Goal: Task Accomplishment & Management: Manage account settings

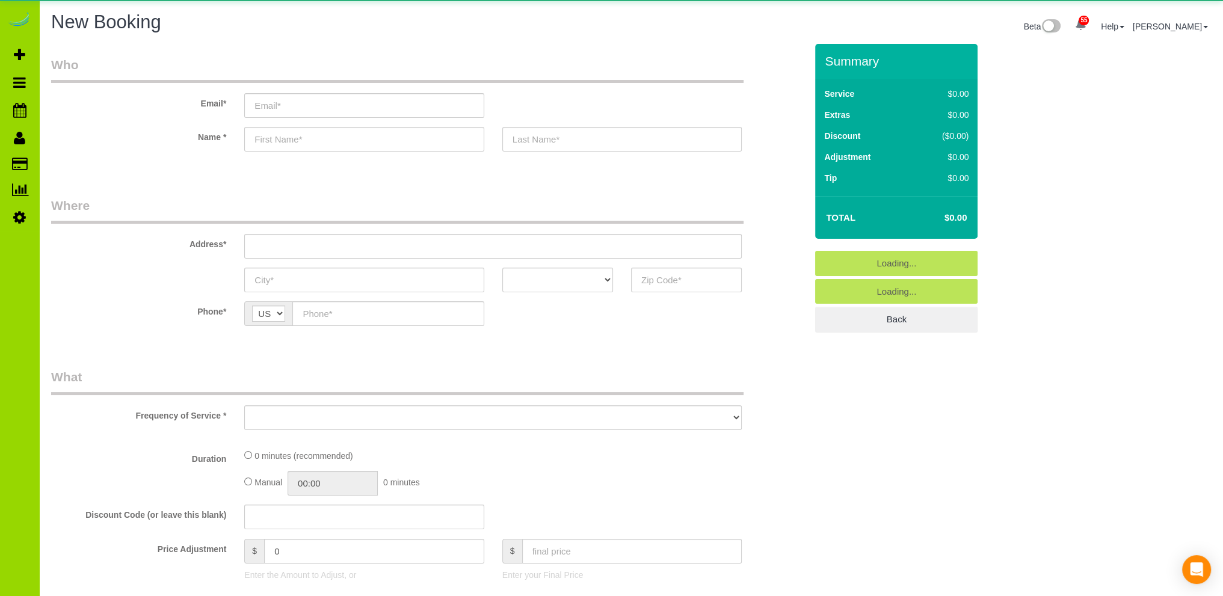
select select "object:1919"
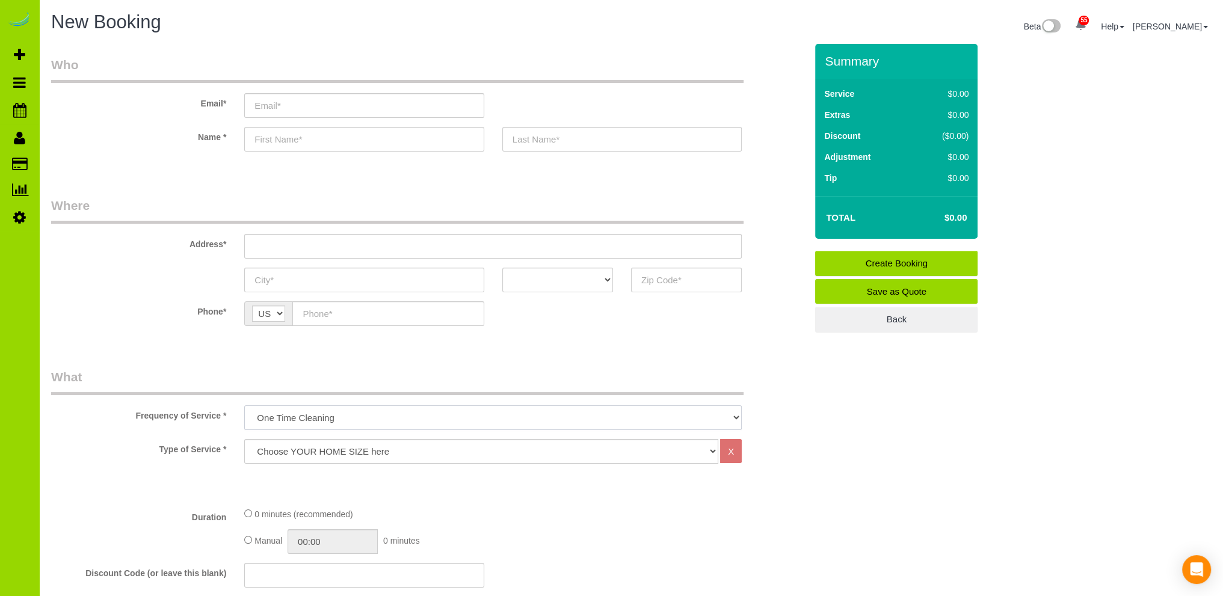
click at [280, 414] on select "One Time Cleaning Weekly Cleaning Biweekly Cleaning Monthly Cleaning" at bounding box center [493, 418] width 498 height 25
click at [244, 406] on select "One Time Cleaning Weekly Cleaning Biweekly Cleaning Monthly Cleaning" at bounding box center [493, 418] width 498 height 25
drag, startPoint x: 286, startPoint y: 449, endPoint x: 282, endPoint y: 444, distance: 6.5
click at [285, 448] on select "Choose YOUR HOME SIZE here Hourly Cleaning 1 - 999 square feet 1,000 - 1,299 sq…" at bounding box center [481, 451] width 474 height 25
select select "37"
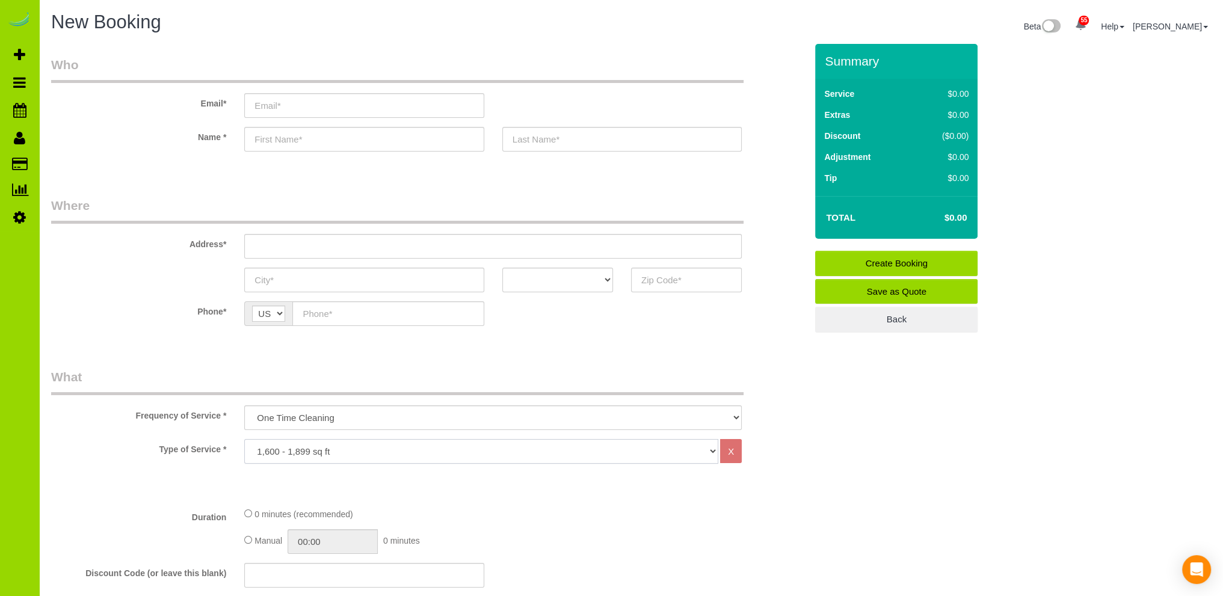
click at [244, 439] on select "Choose YOUR HOME SIZE here Hourly Cleaning 1 - 999 square feet 1,000 - 1,299 sq…" at bounding box center [481, 451] width 474 height 25
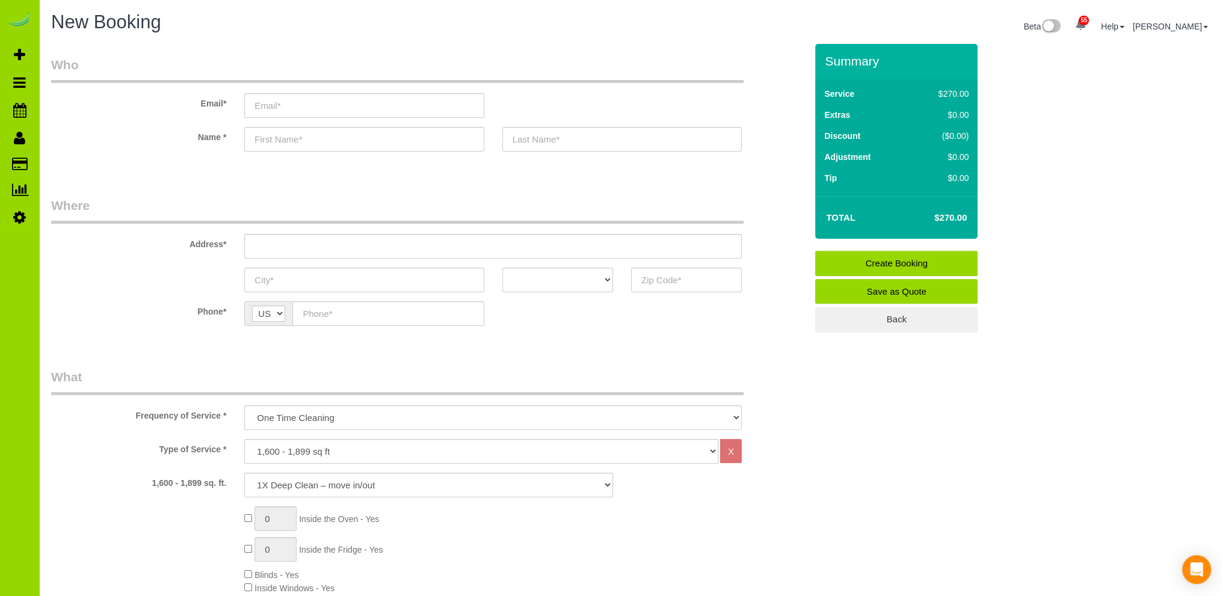
click at [215, 170] on fieldset "Who Email* Name *" at bounding box center [428, 114] width 755 height 117
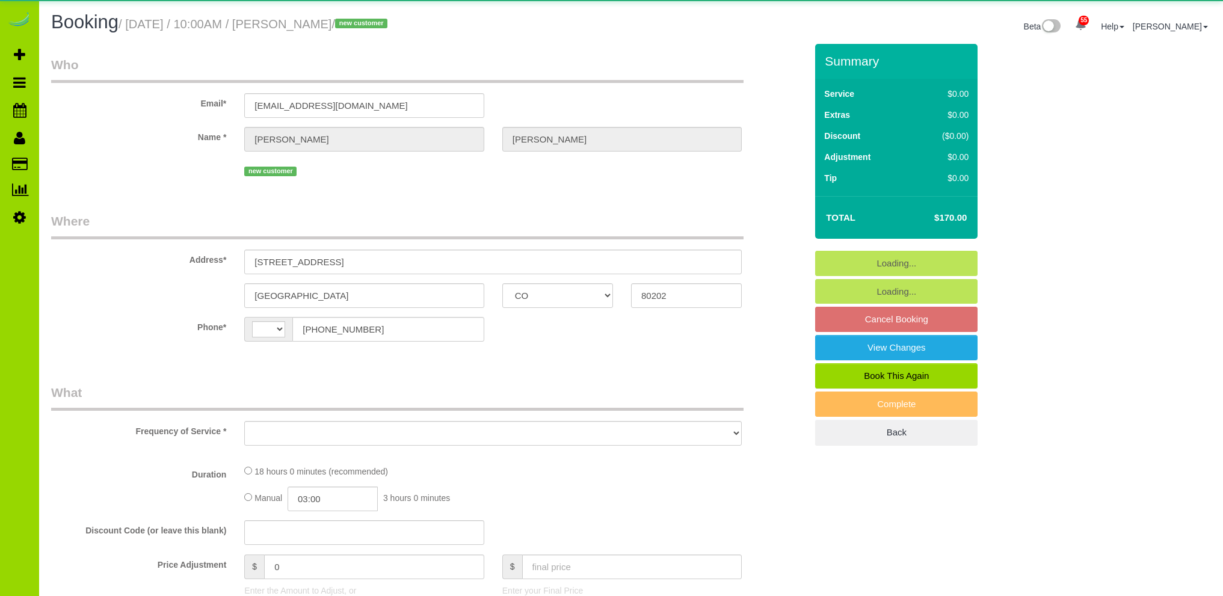
select select "CO"
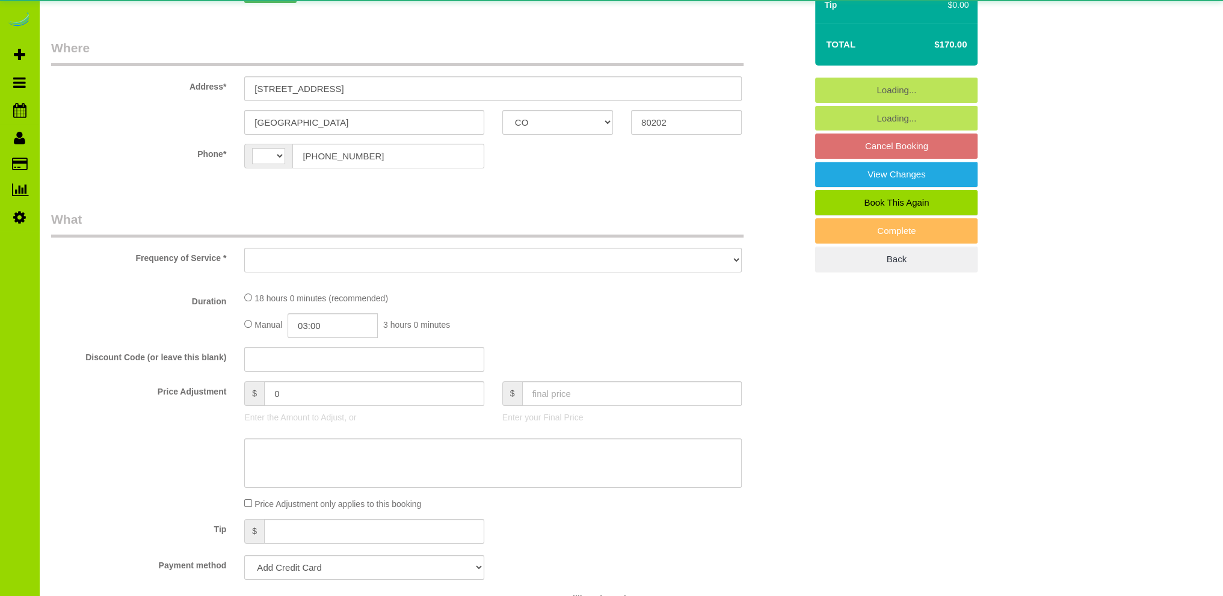
select select "string:US"
select select "object:1148"
select select "string:fspay-9b392180-61b9-42ff-9321-ad7830b437d5"
select select "spot1"
select select "number:67"
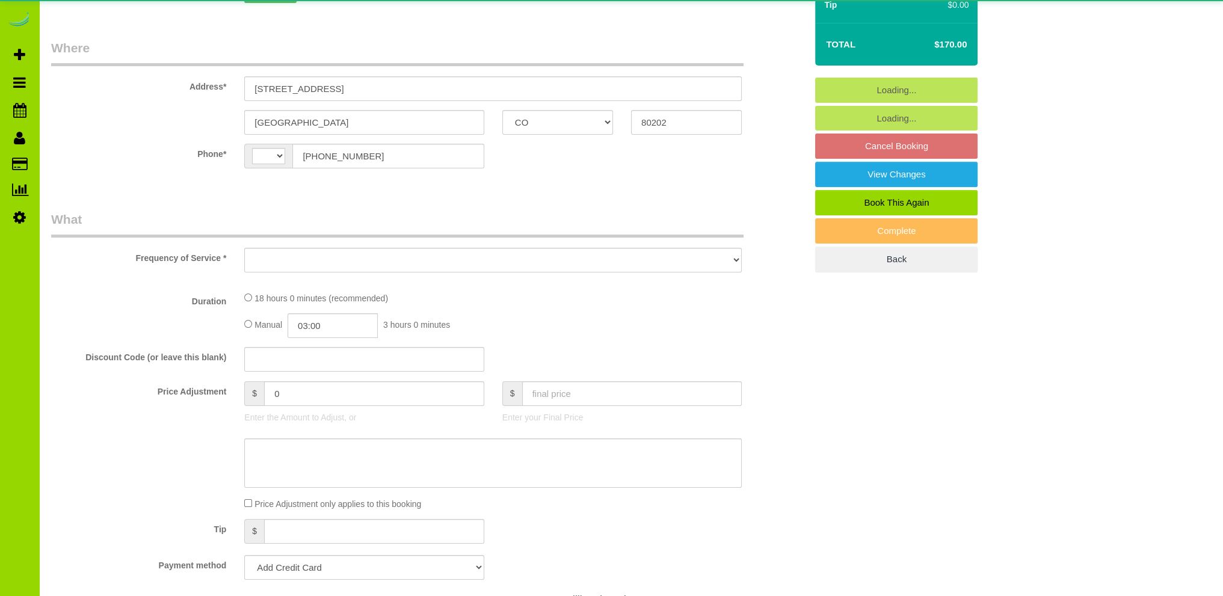
select select "number:3"
select select "number:14"
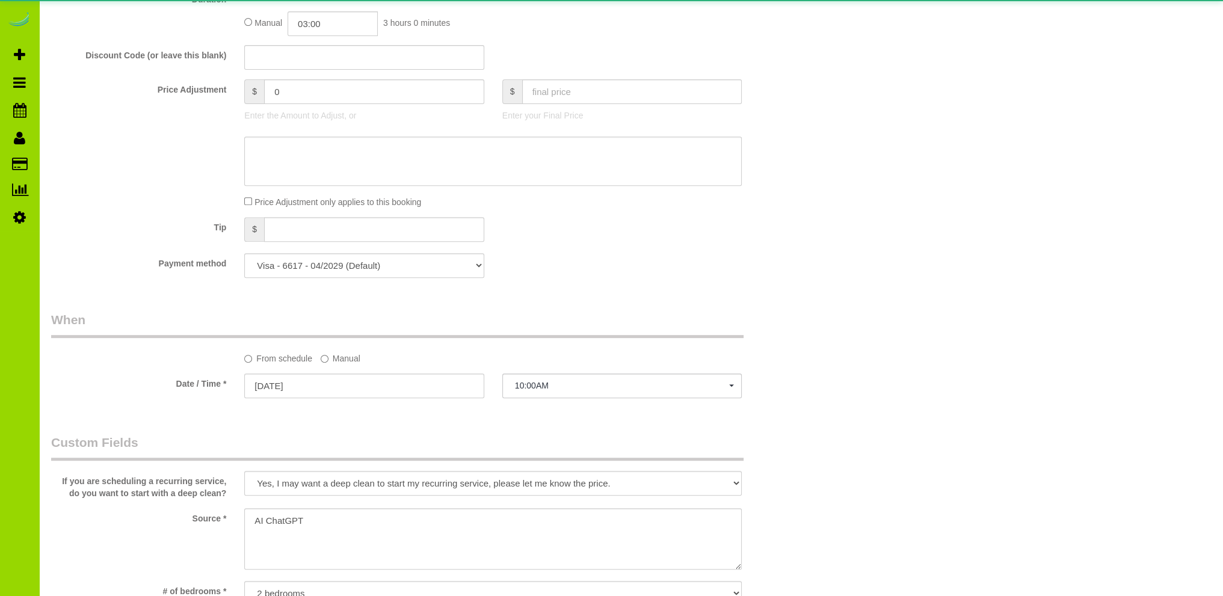
select select "object:1246"
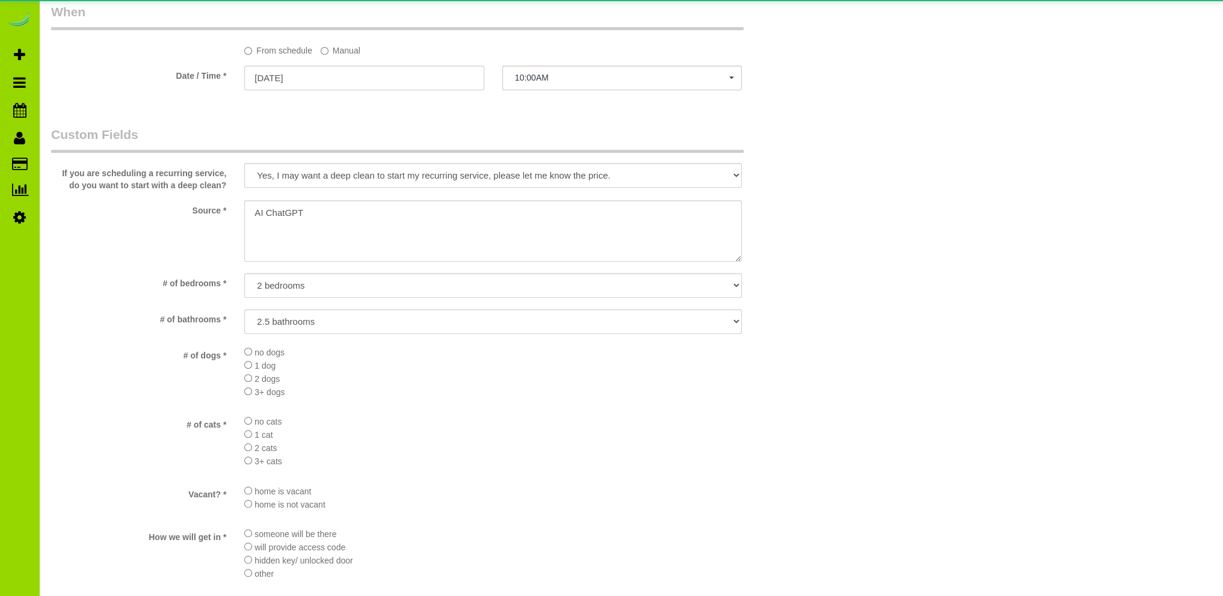
select select "6"
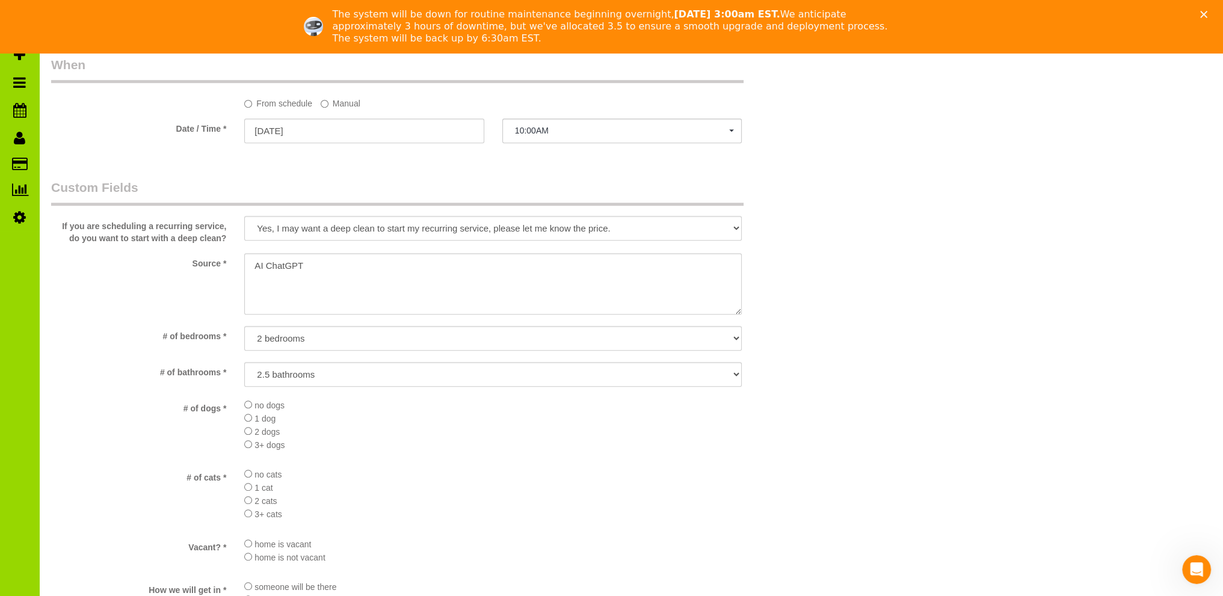
scroll to position [0, 0]
click at [255, 264] on textarea at bounding box center [493, 283] width 498 height 61
click at [333, 266] on textarea at bounding box center [493, 283] width 498 height 61
click at [361, 264] on textarea at bounding box center [493, 283] width 498 height 61
click at [421, 281] on textarea at bounding box center [493, 283] width 498 height 61
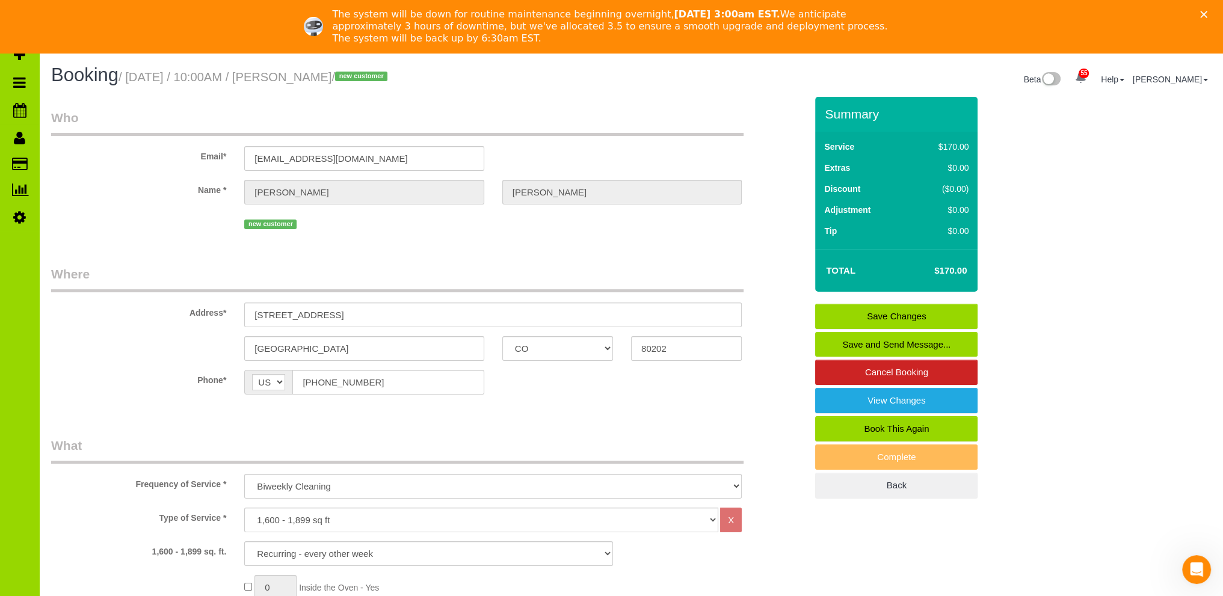
type textarea "Online booking. ChatGPT."
click at [898, 317] on link "Save Changes" at bounding box center [896, 316] width 162 height 25
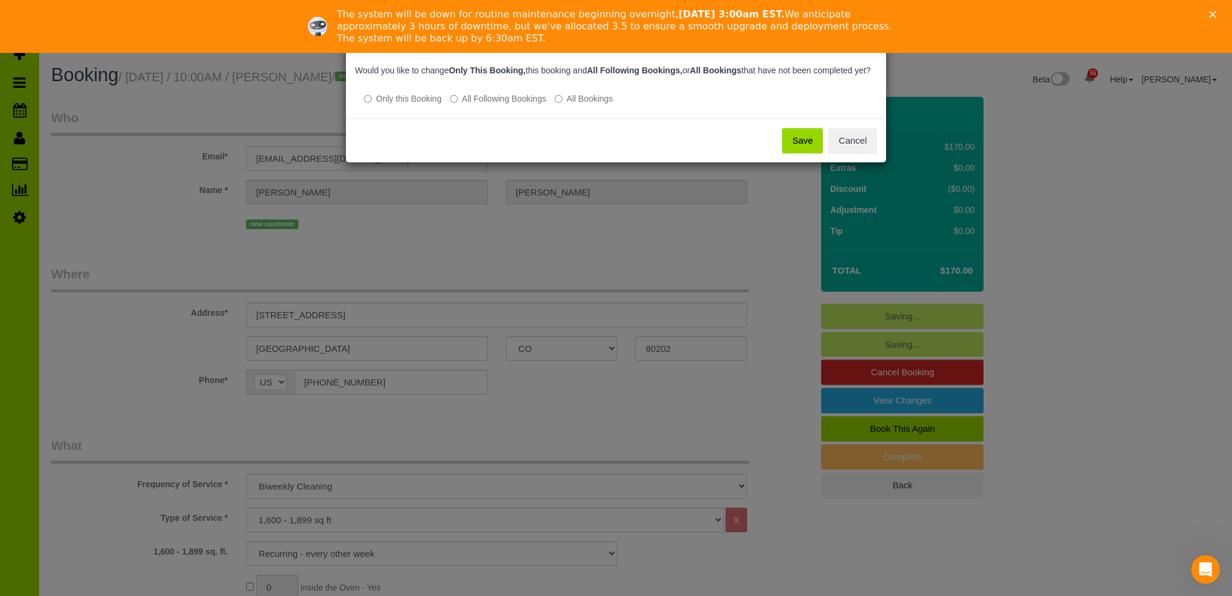
drag, startPoint x: 797, startPoint y: 151, endPoint x: 797, endPoint y: 143, distance: 7.8
click at [796, 151] on button "Save" at bounding box center [802, 140] width 41 height 25
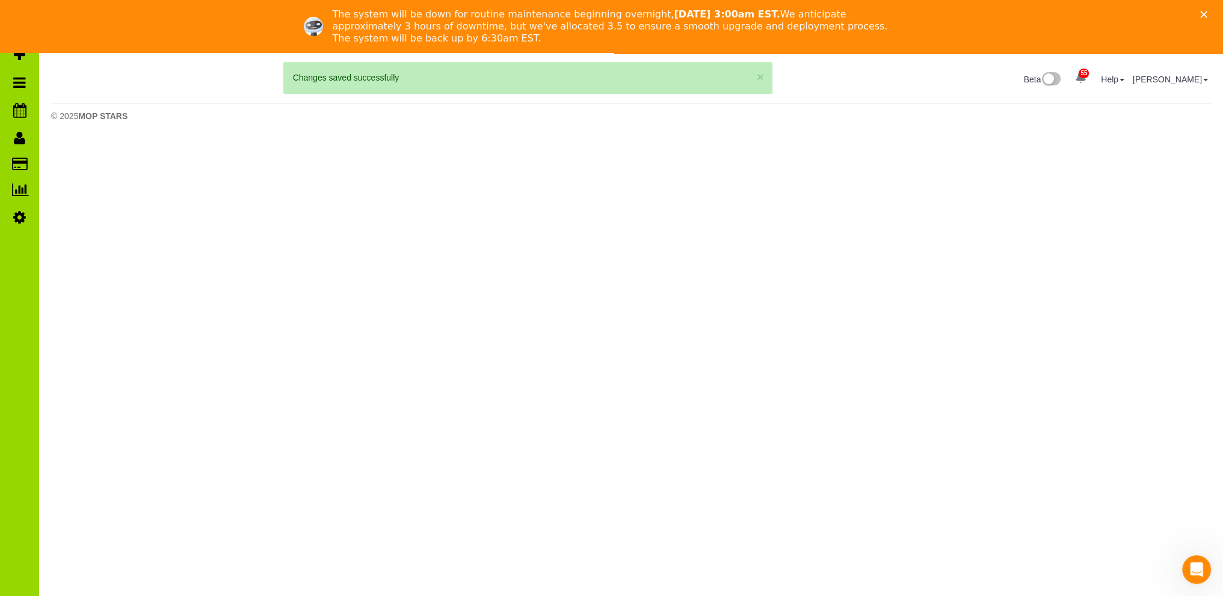
click at [1208, 11] on icon "Close" at bounding box center [1203, 14] width 7 height 7
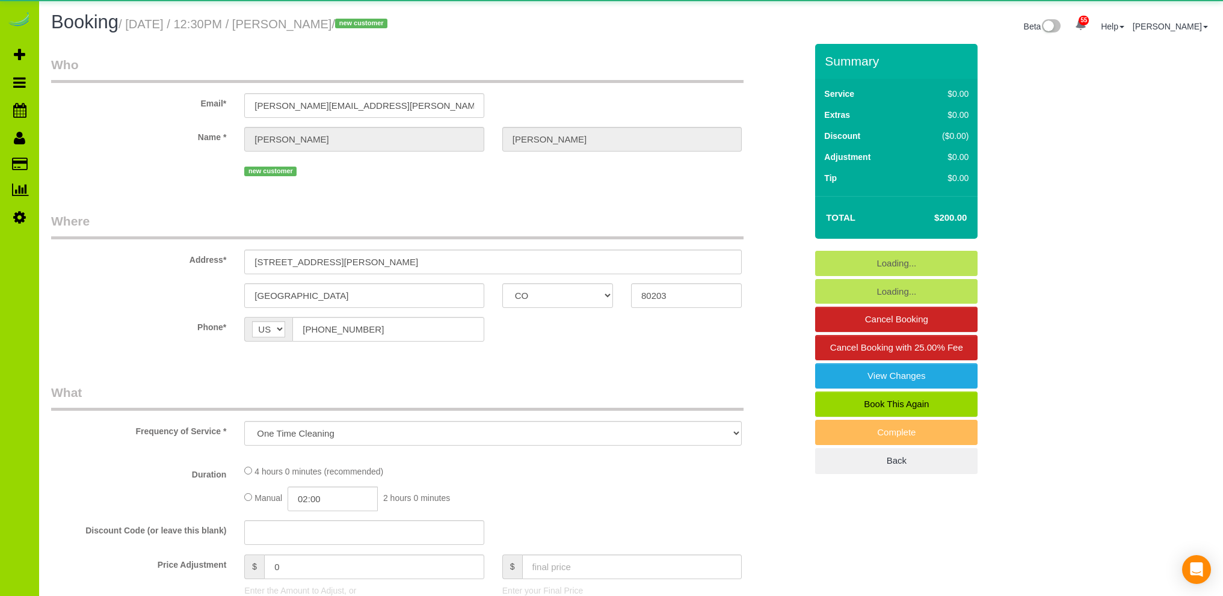
select select "CO"
select select "number:1"
select select "number:11"
select select "object:1242"
select select "spot6"
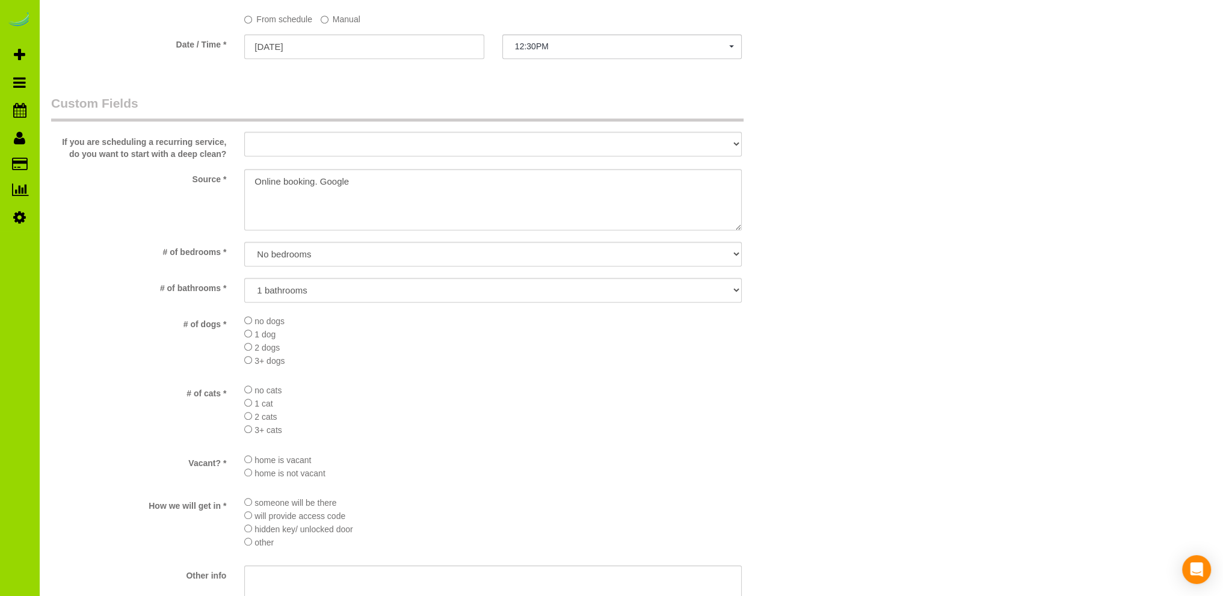
scroll to position [842, 0]
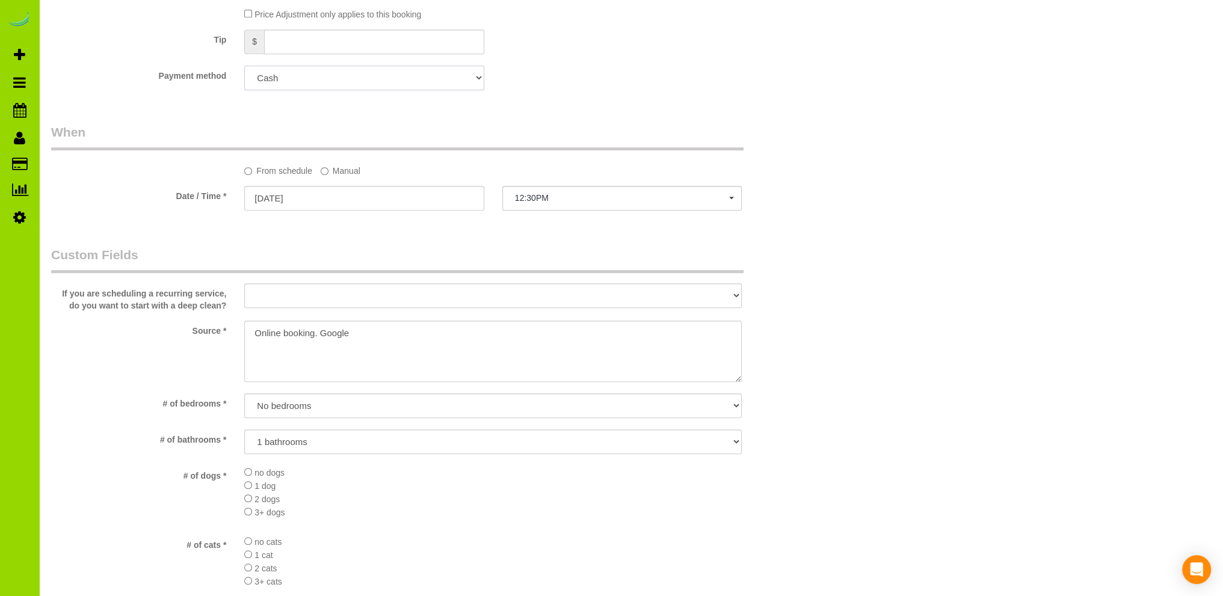
click at [372, 84] on select "Add Credit Card Cash Check Paypal" at bounding box center [363, 78] width 239 height 25
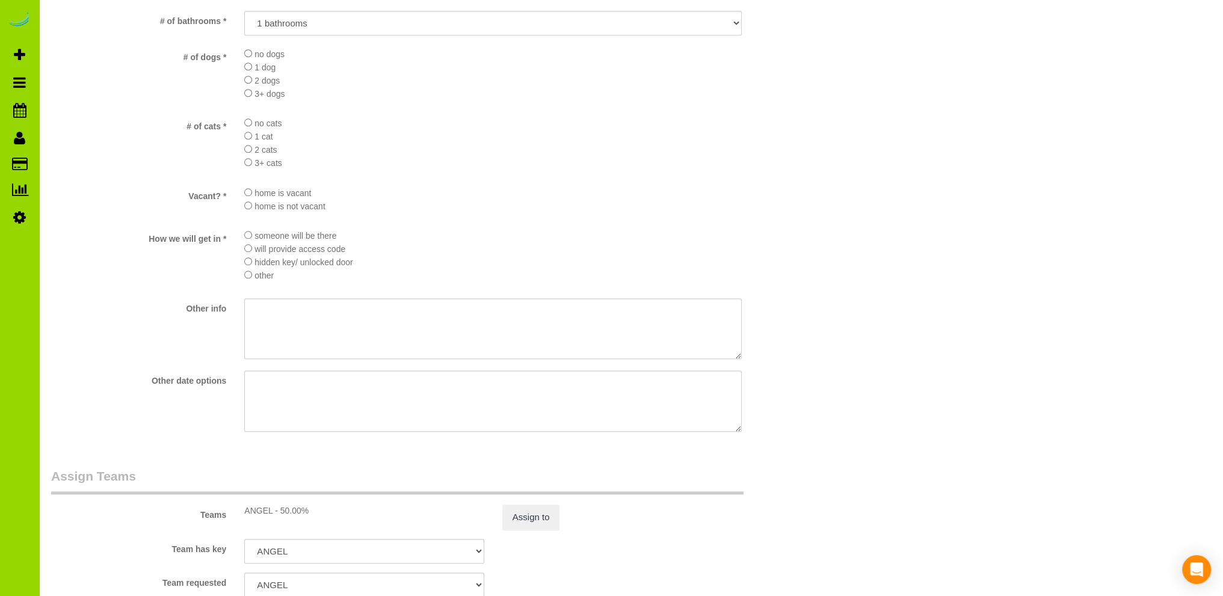
scroll to position [1381, 0]
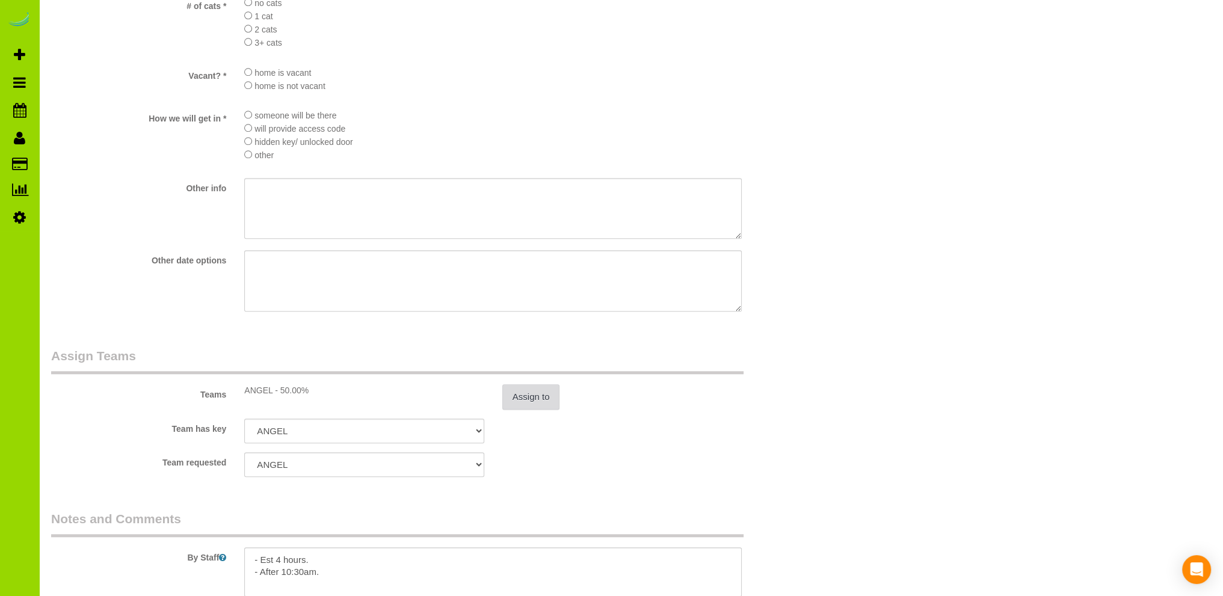
click at [524, 398] on button "Assign to" at bounding box center [531, 396] width 58 height 25
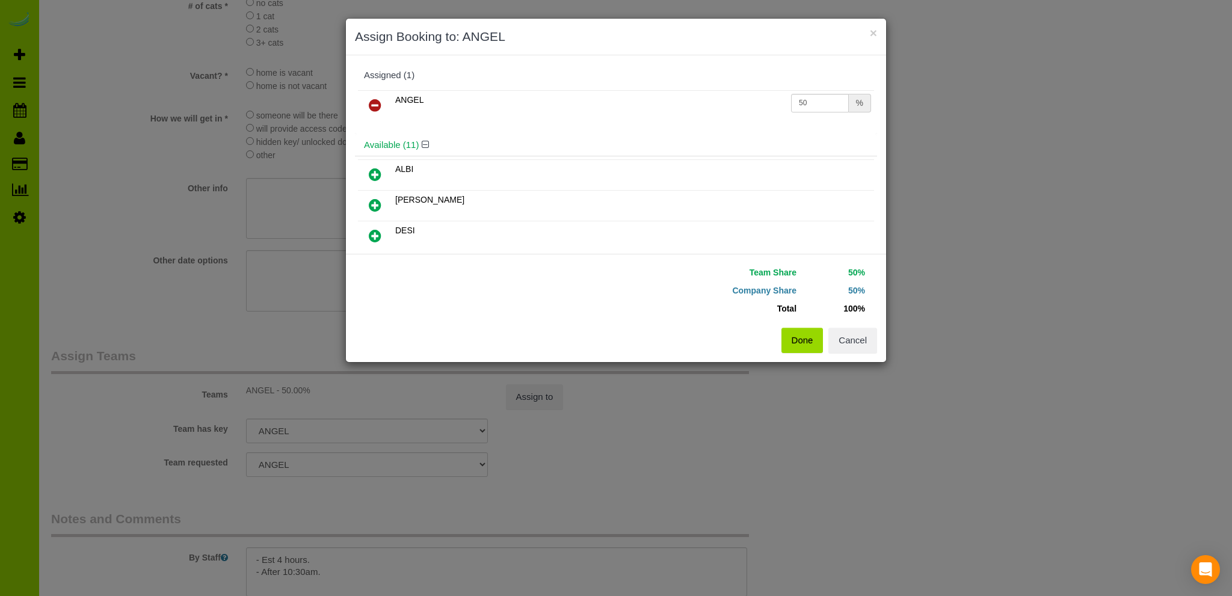
click at [371, 98] on icon at bounding box center [375, 105] width 13 height 14
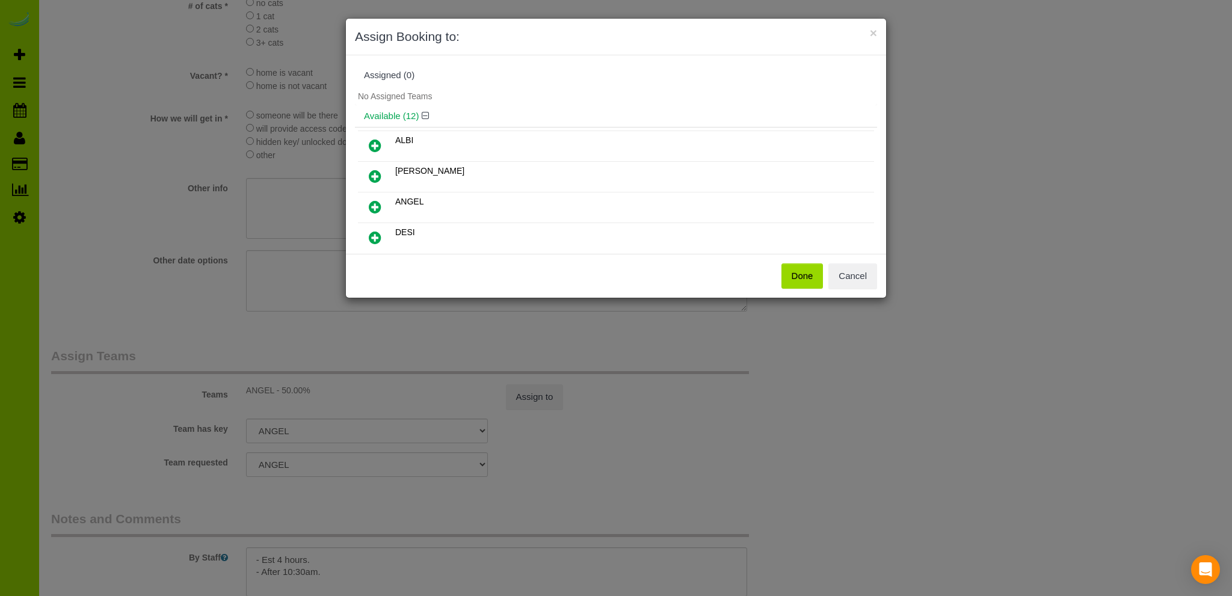
click at [803, 269] on button "Done" at bounding box center [803, 276] width 42 height 25
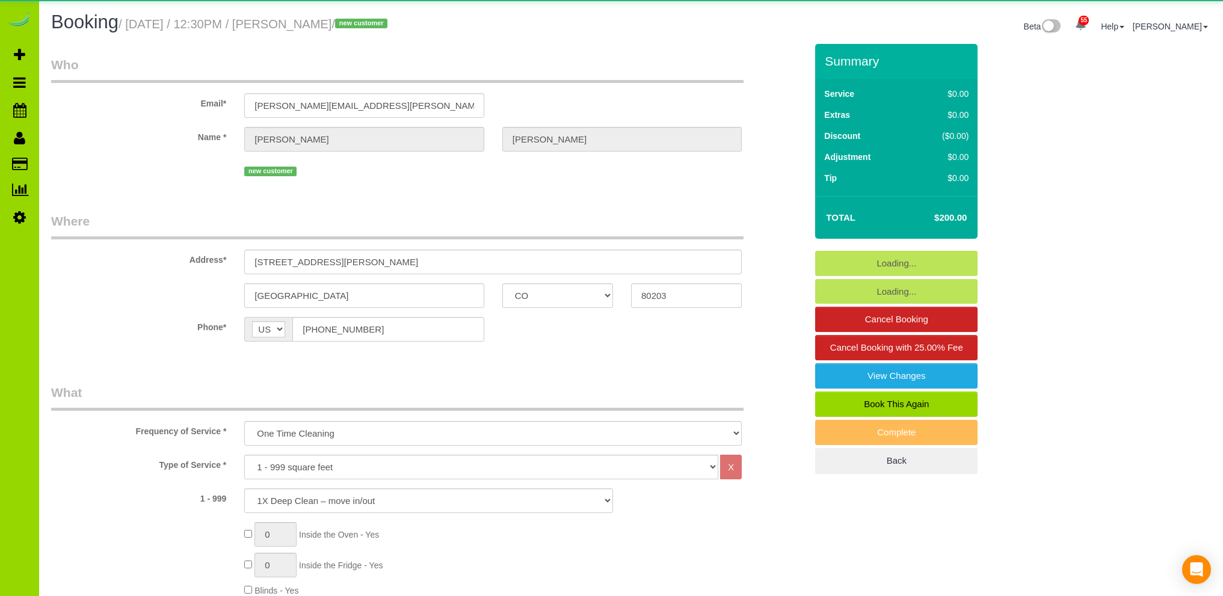
select select "CO"
select select "spot1"
select select "number:1"
select select "number:11"
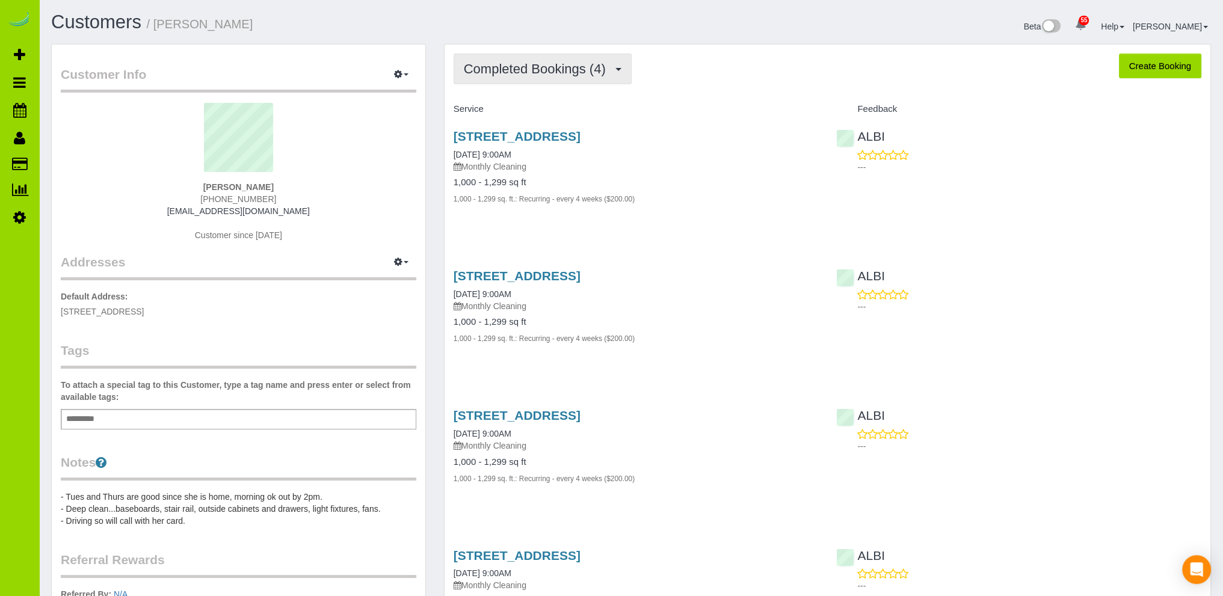
click at [549, 66] on span "Completed Bookings (4)" at bounding box center [538, 68] width 148 height 15
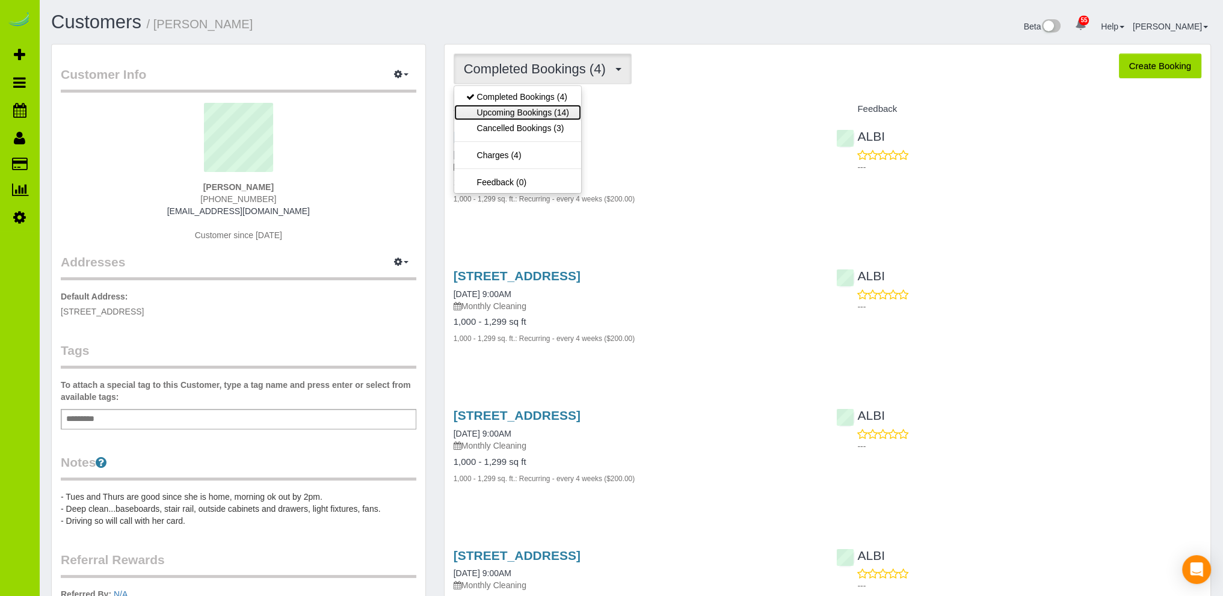
click at [547, 114] on link "Upcoming Bookings (14)" at bounding box center [517, 113] width 127 height 16
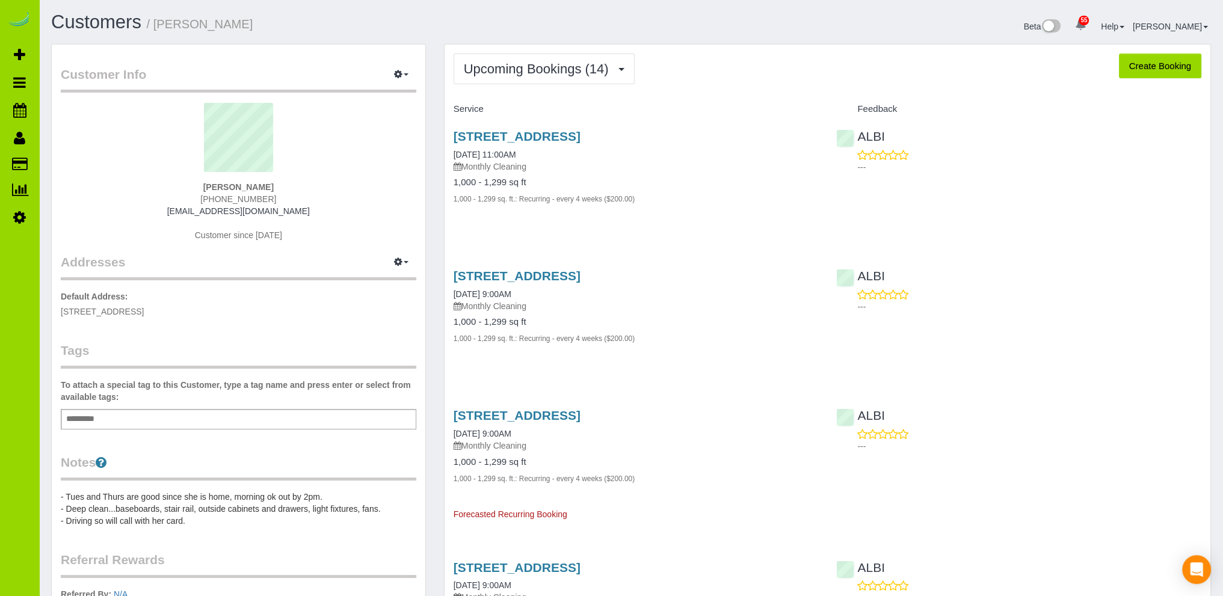
click at [303, 13] on h1 "Customers / [PERSON_NAME]" at bounding box center [336, 22] width 571 height 20
click at [440, 17] on h1 "Customers / [PERSON_NAME]" at bounding box center [336, 22] width 571 height 20
click at [514, 63] on span "Upcoming Bookings (14)" at bounding box center [539, 68] width 151 height 15
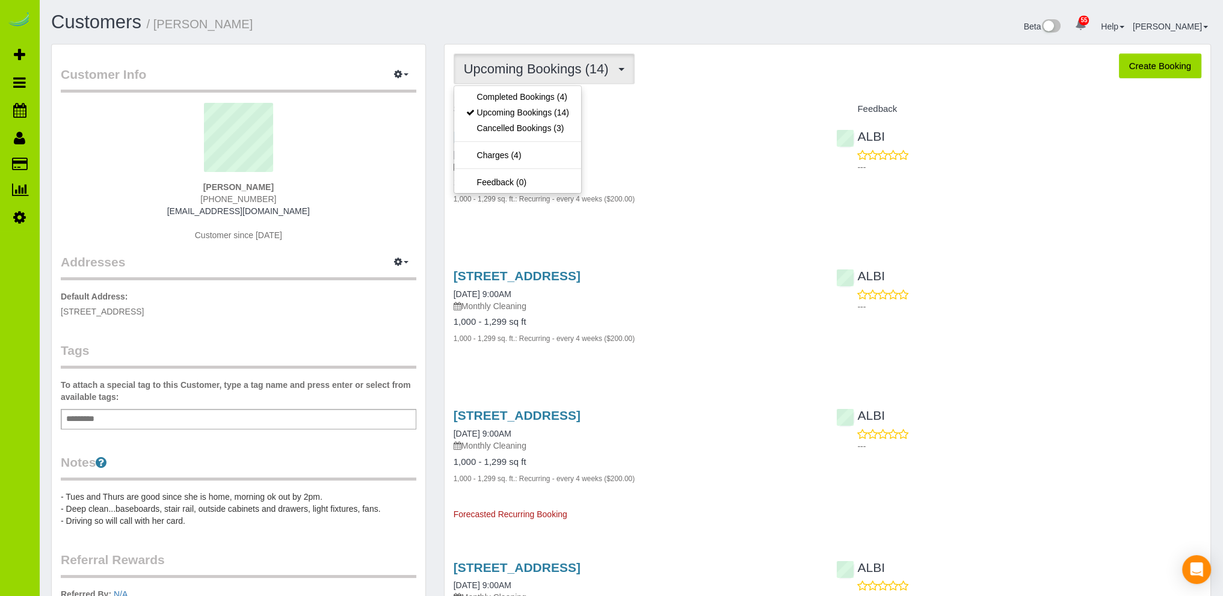
click at [594, 23] on h1 "Customers / [PERSON_NAME]" at bounding box center [336, 22] width 571 height 20
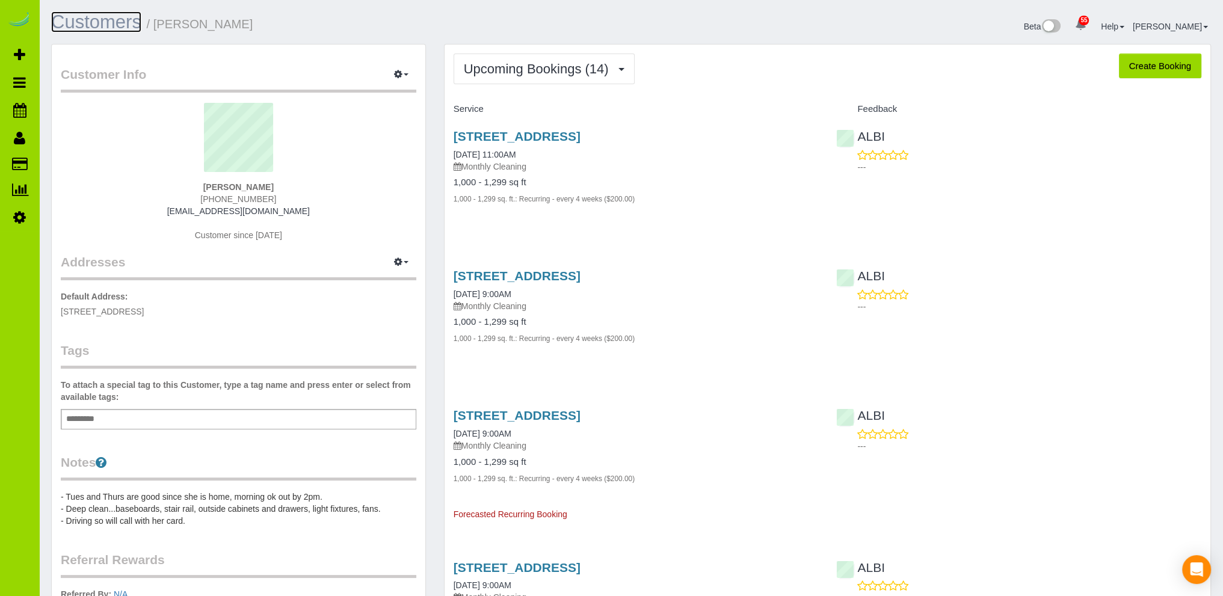
click at [120, 22] on link "Customers" at bounding box center [96, 21] width 90 height 21
